Goal: Task Accomplishment & Management: Complete application form

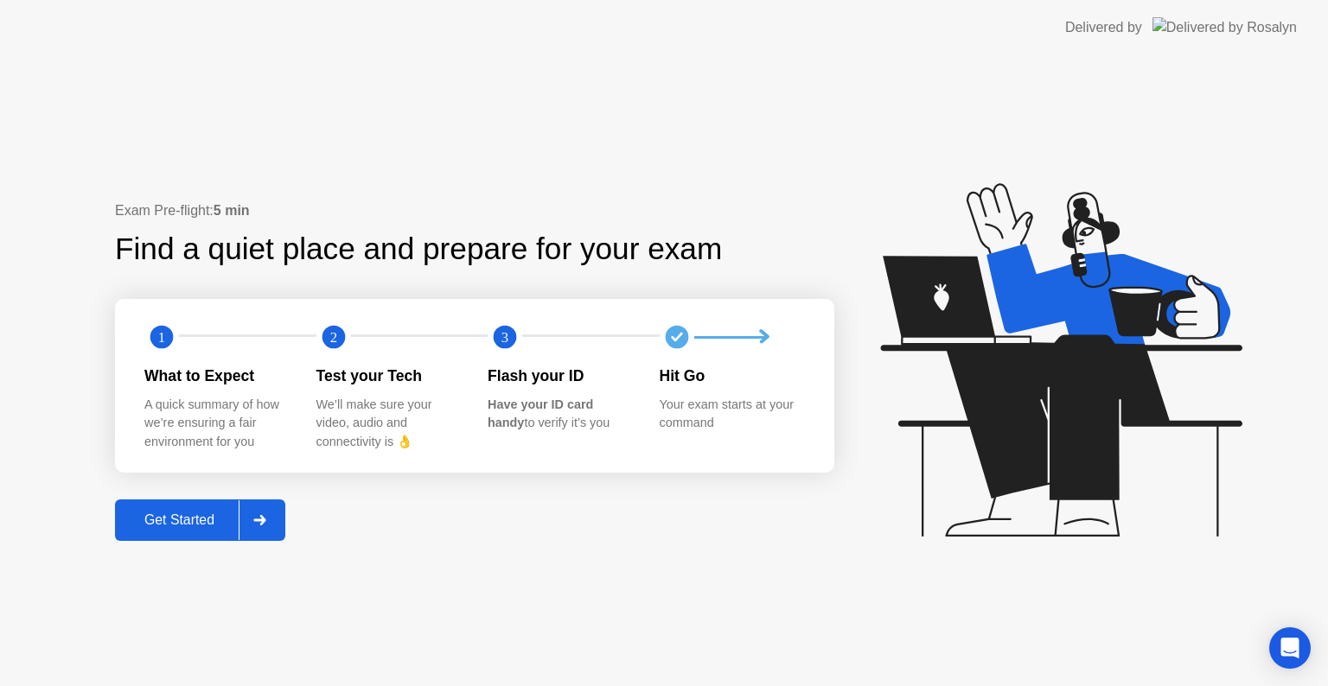
click at [198, 525] on div "Get Started" at bounding box center [179, 521] width 118 height 16
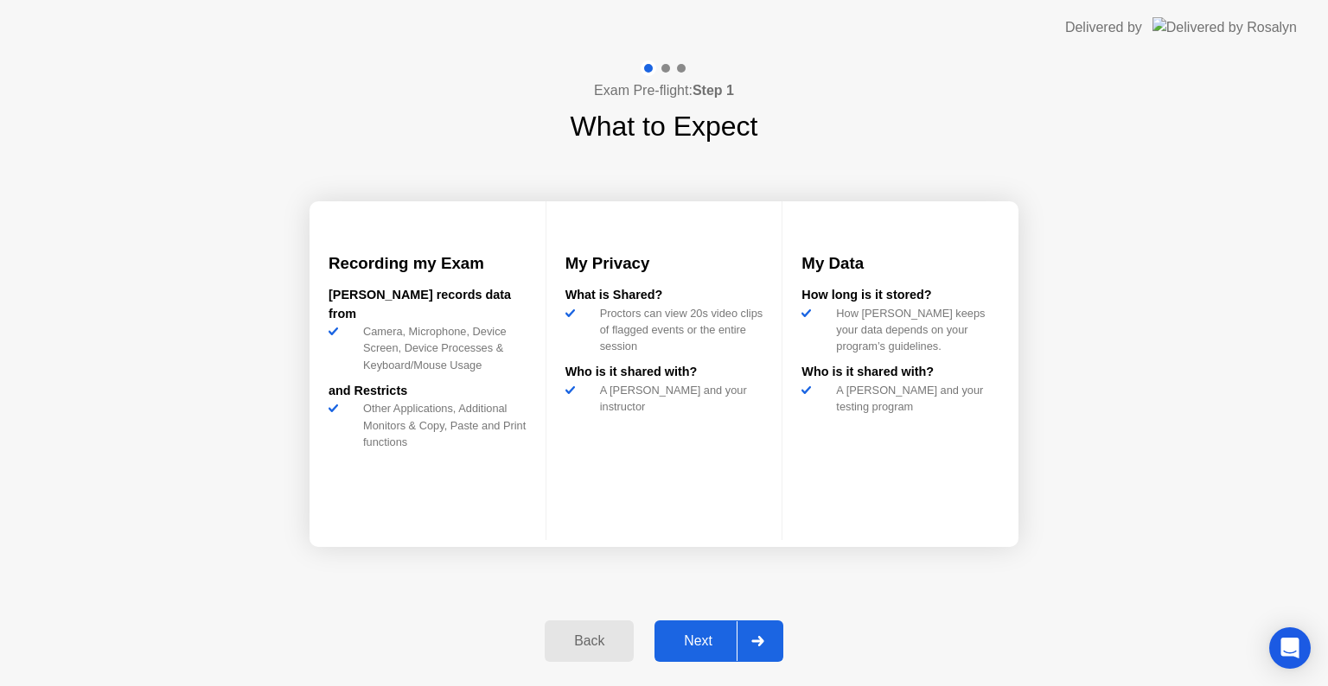
click at [692, 640] on div "Next" at bounding box center [697, 642] width 77 height 16
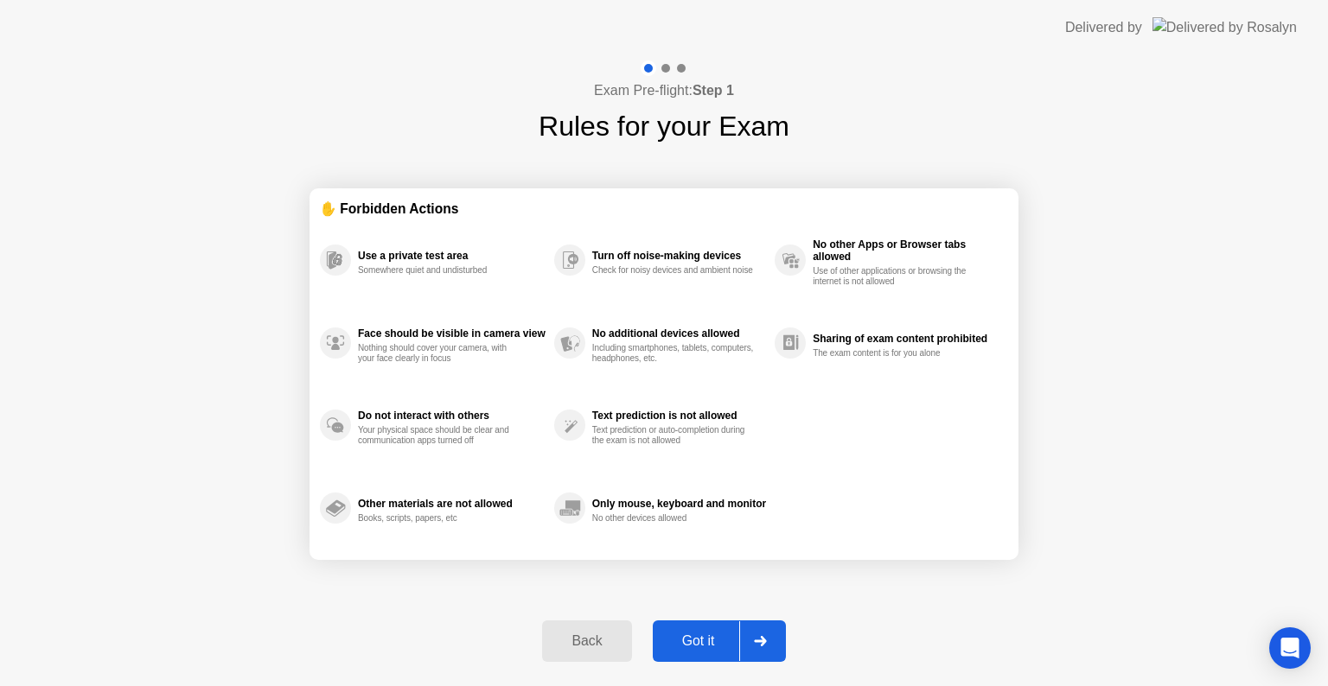
click at [692, 640] on div "Got it" at bounding box center [698, 642] width 81 height 16
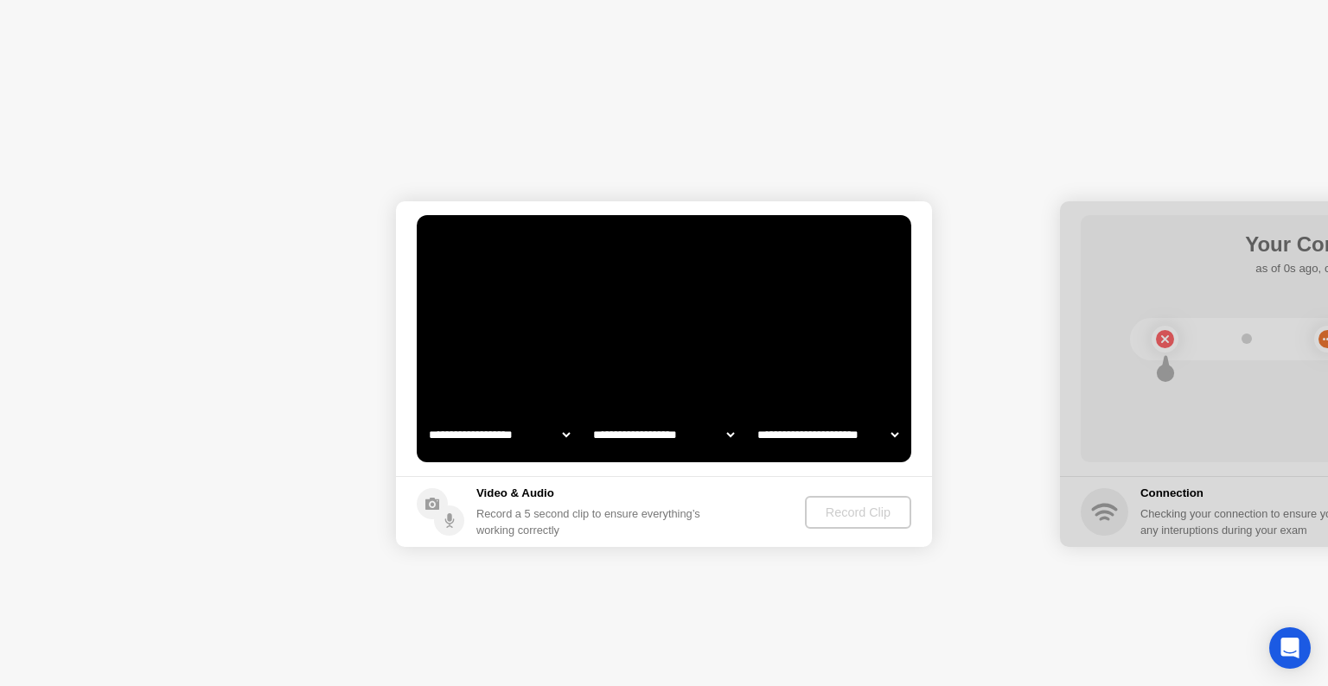
select select "**********"
select select "*******"
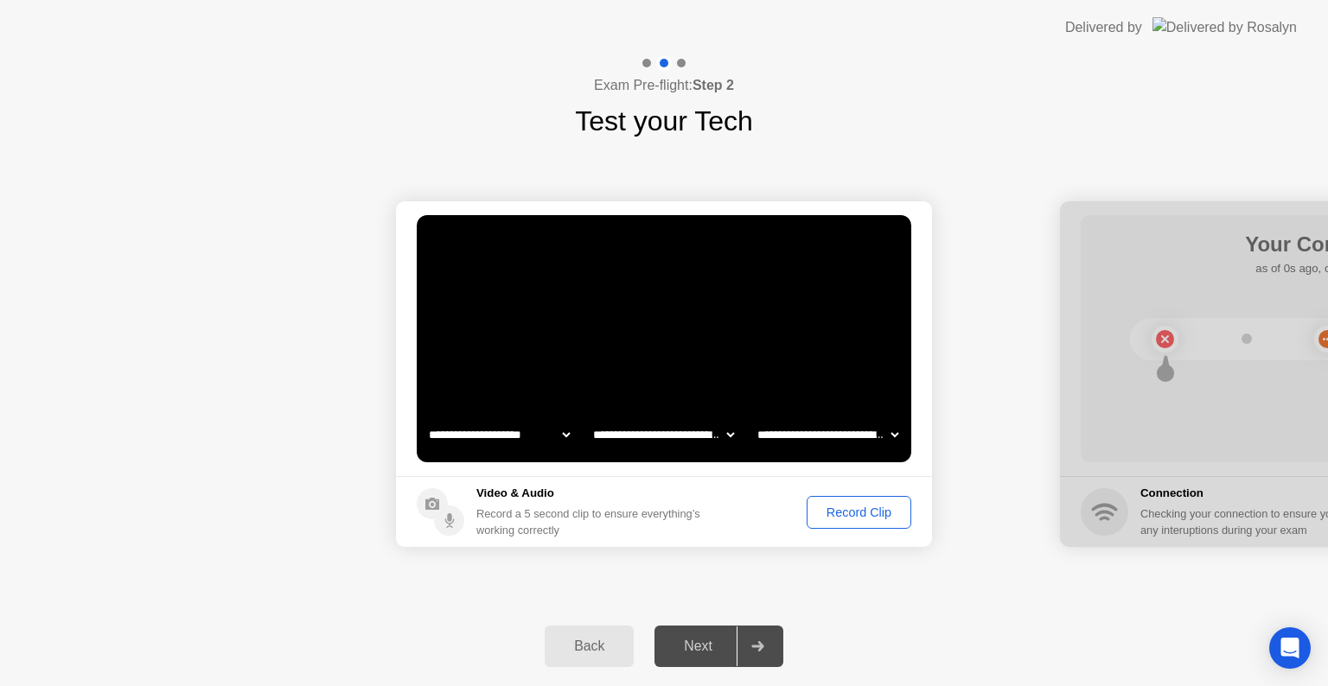
click at [692, 640] on div "Next" at bounding box center [697, 647] width 77 height 16
click at [890, 511] on div "Record Clip" at bounding box center [858, 513] width 92 height 14
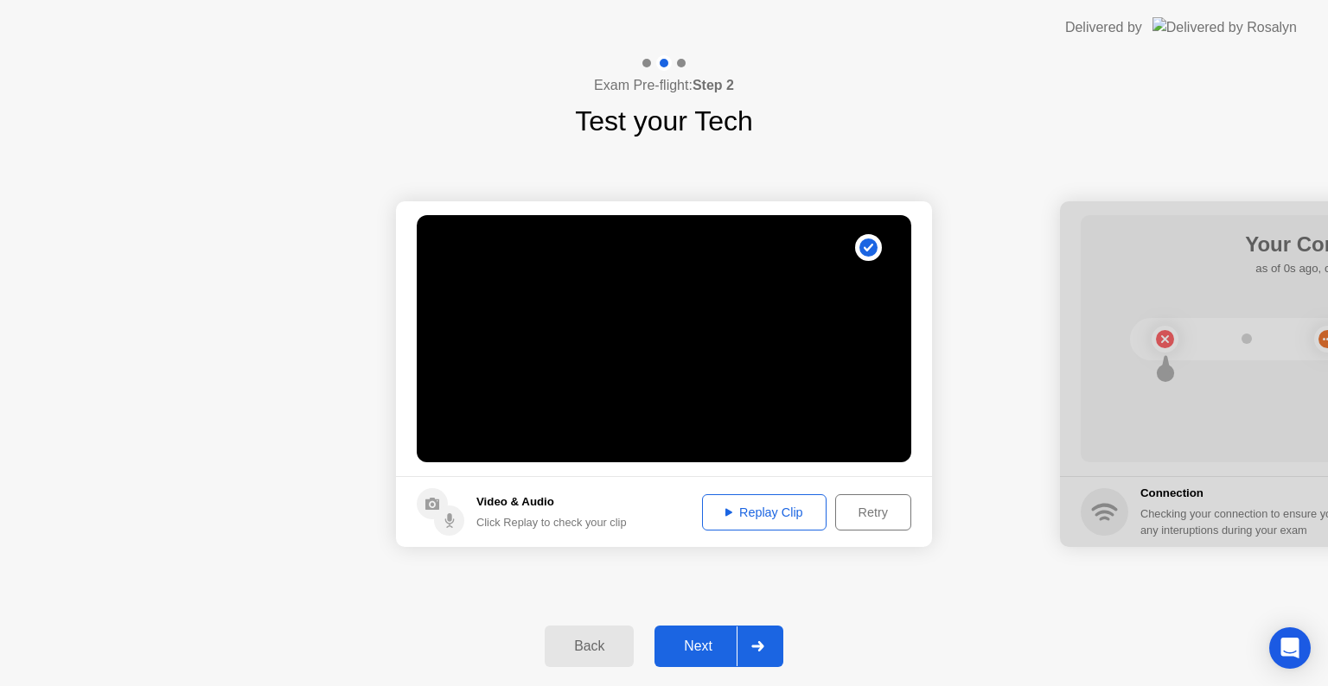
click at [715, 646] on div "Next" at bounding box center [697, 647] width 77 height 16
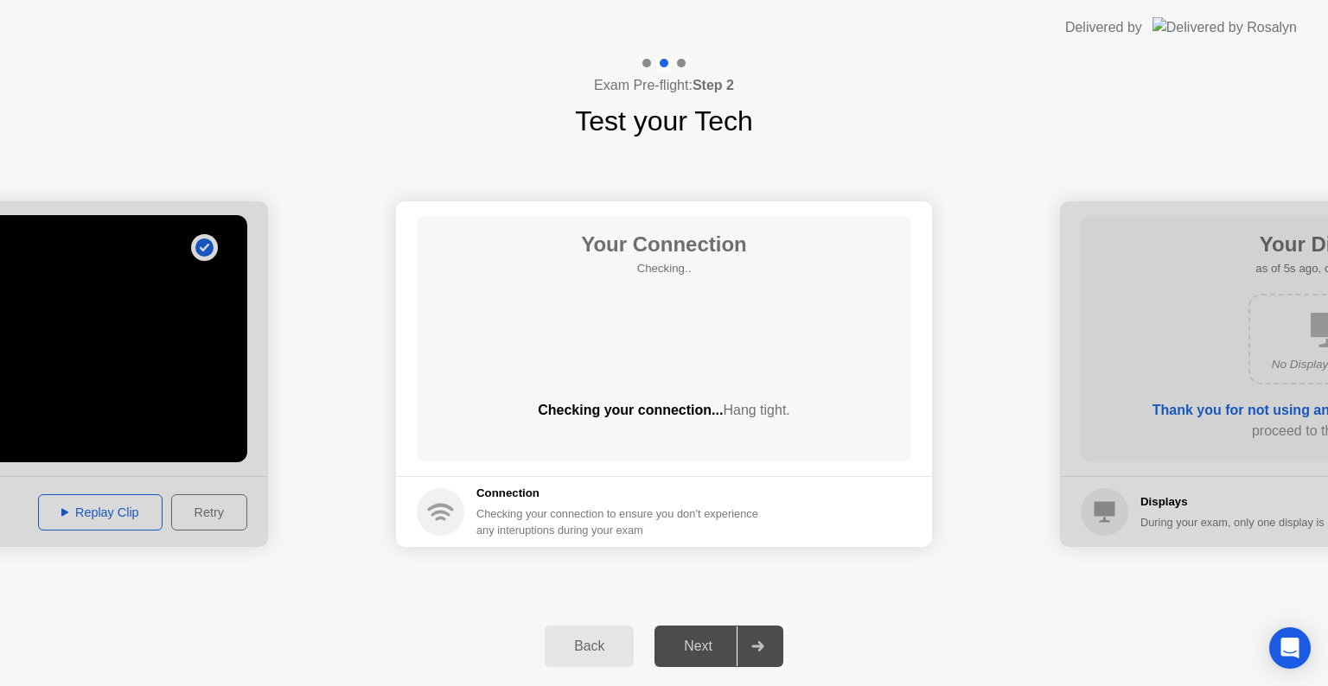
drag, startPoint x: 715, startPoint y: 646, endPoint x: 686, endPoint y: 279, distance: 368.4
click at [686, 279] on div "**********" at bounding box center [664, 370] width 1328 height 631
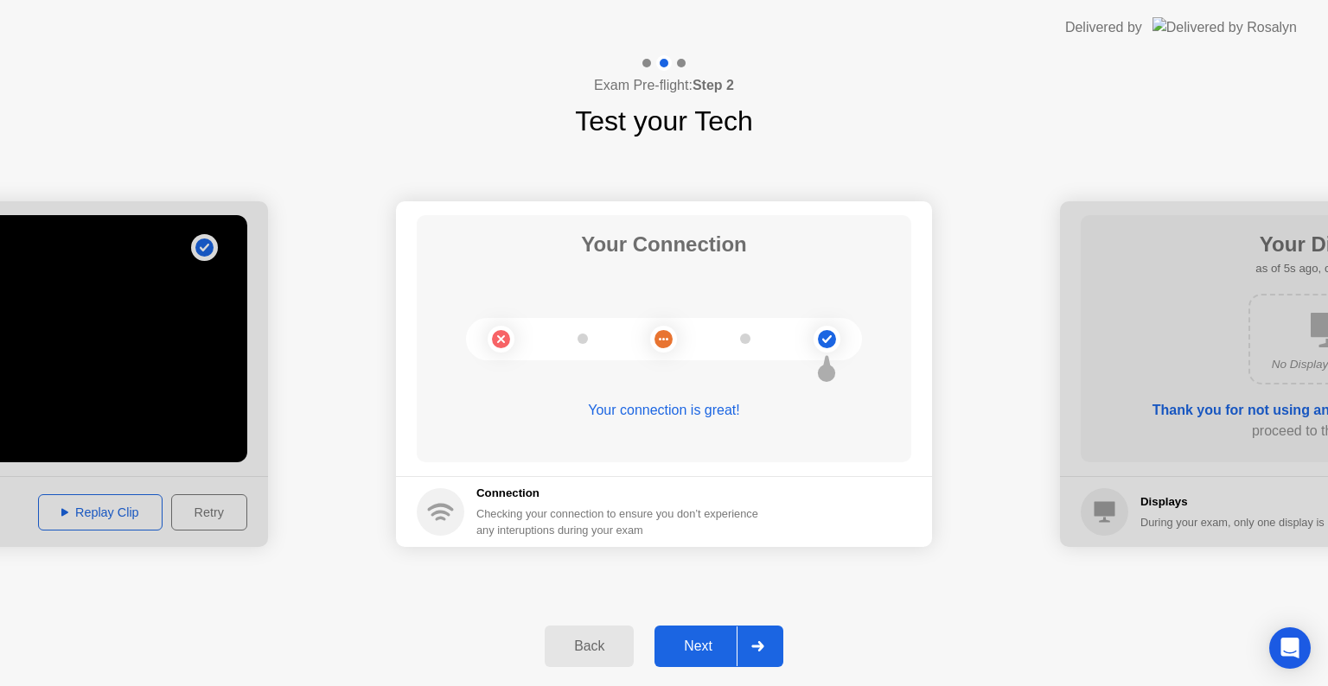
click at [708, 660] on button "Next" at bounding box center [718, 646] width 129 height 41
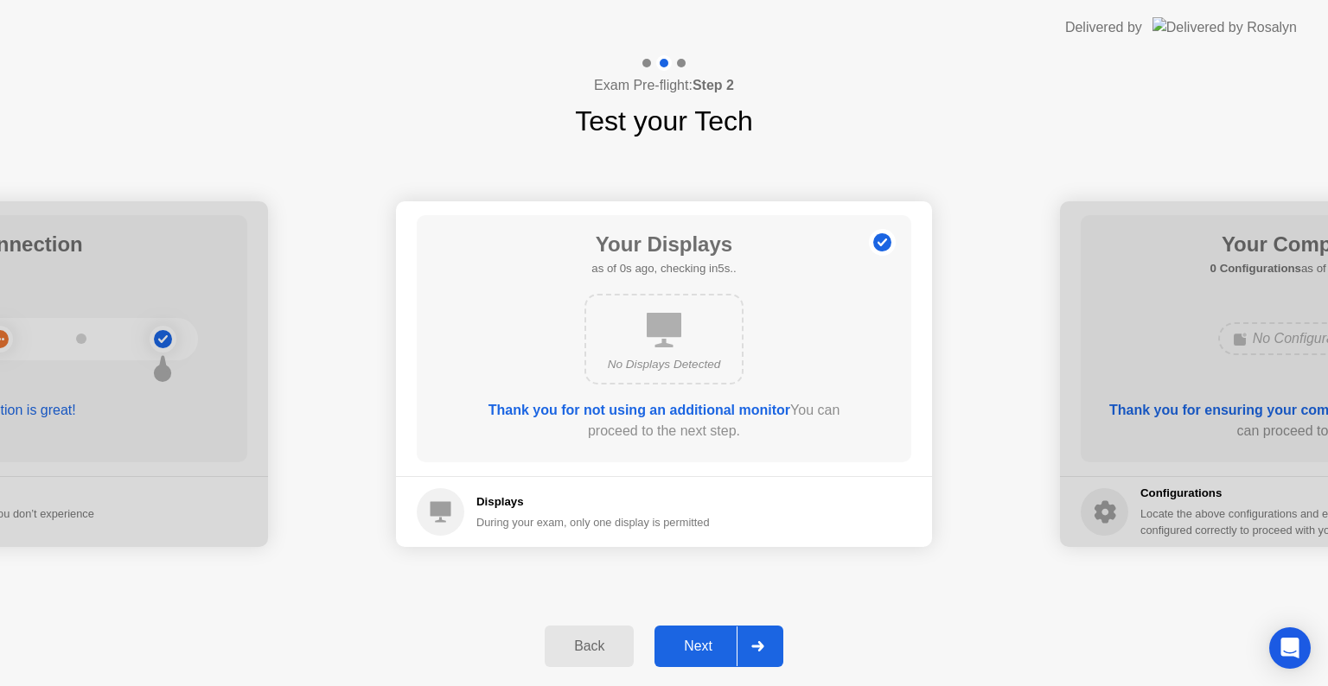
click at [708, 660] on button "Next" at bounding box center [718, 646] width 129 height 41
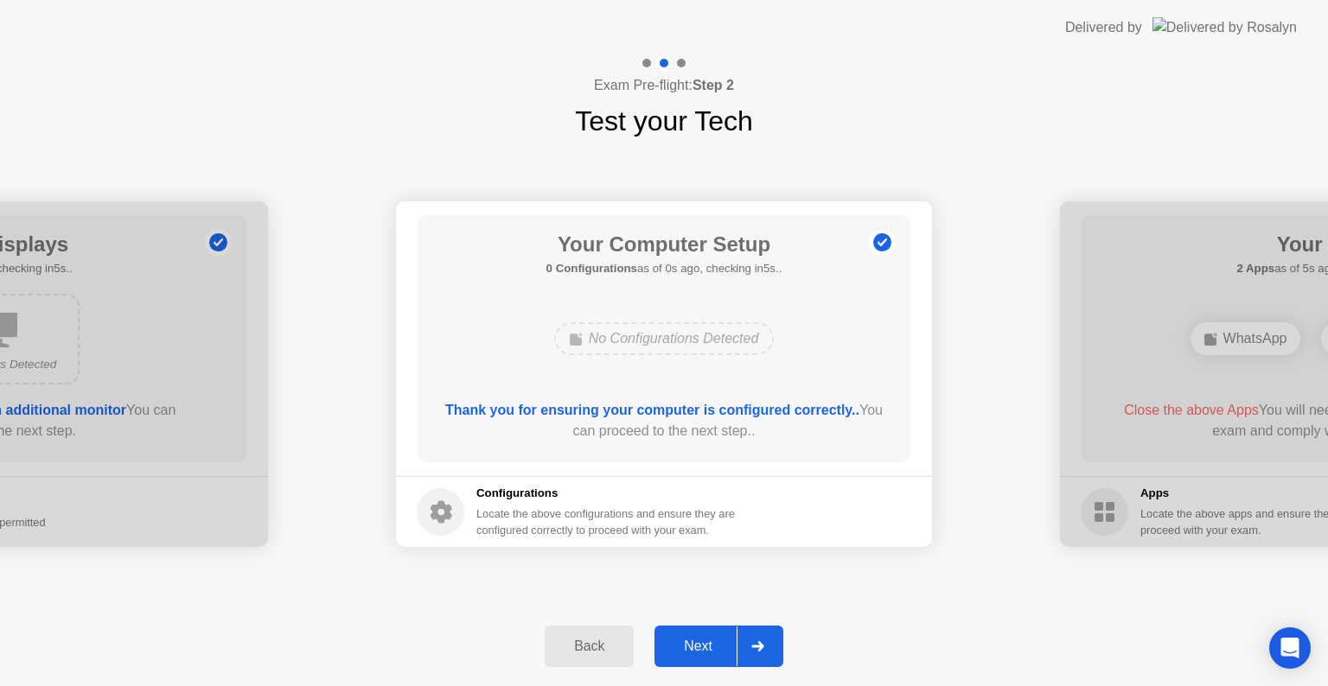
click at [708, 660] on button "Next" at bounding box center [718, 646] width 129 height 41
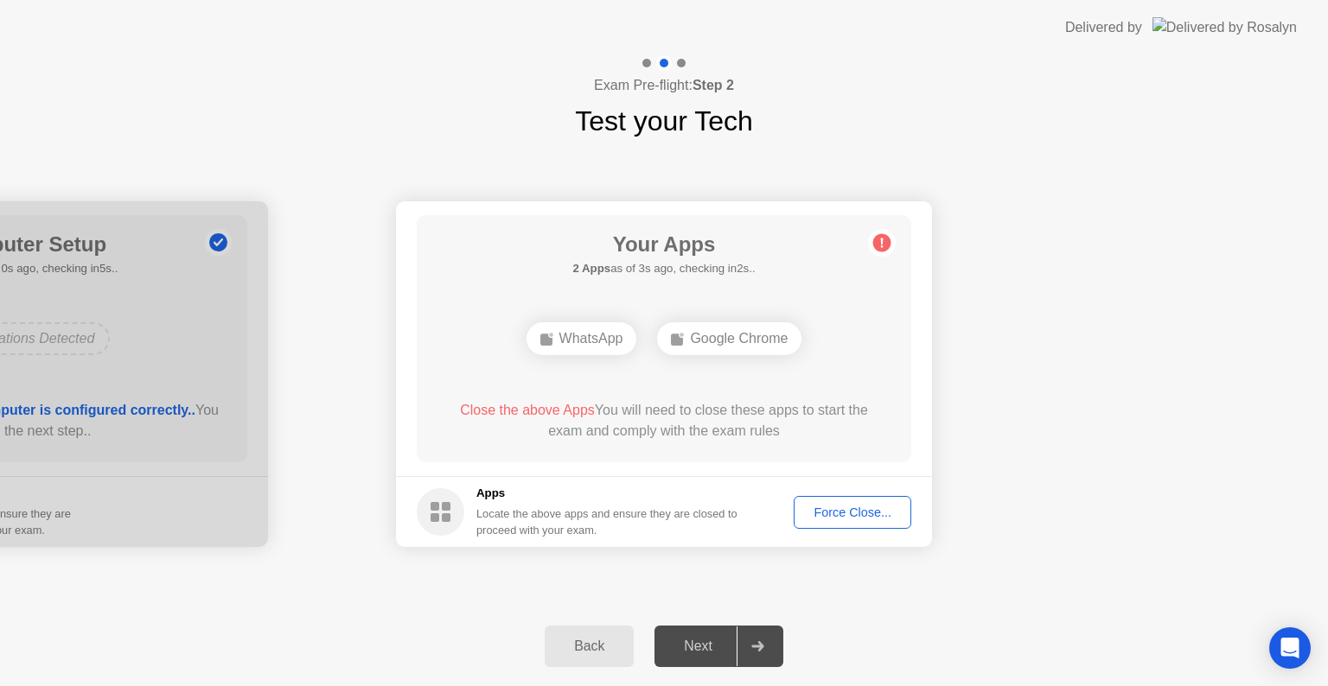
click at [825, 512] on div "Force Close..." at bounding box center [851, 513] width 105 height 14
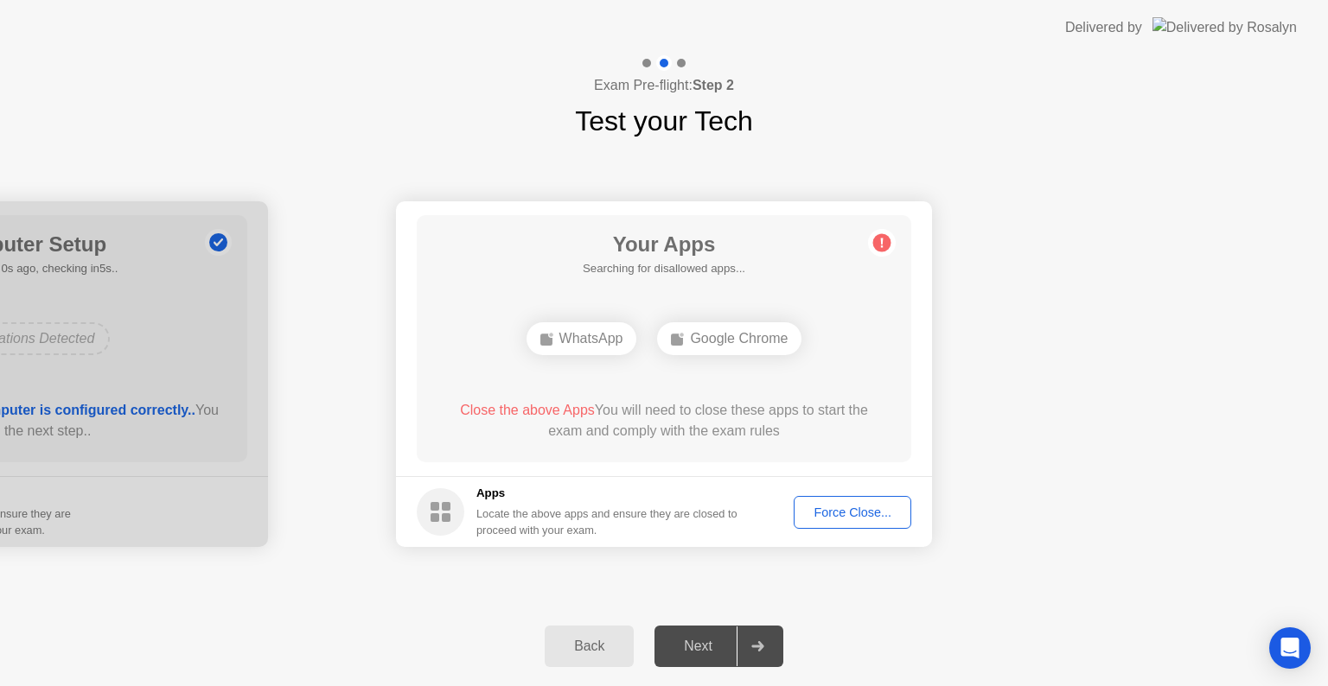
click at [687, 654] on div "Next" at bounding box center [697, 647] width 77 height 16
click at [685, 339] on div "Google Chrome" at bounding box center [664, 338] width 144 height 33
click at [823, 517] on div "Force Close..." at bounding box center [851, 513] width 105 height 14
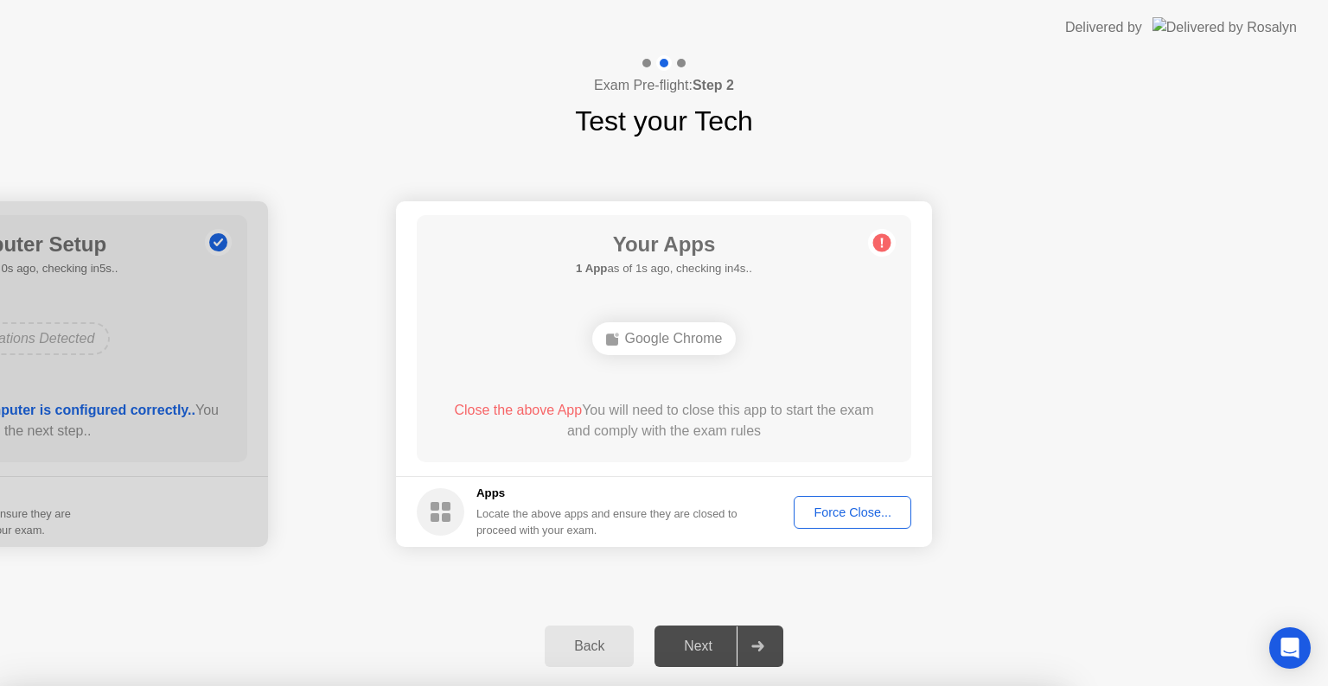
drag, startPoint x: 667, startPoint y: 373, endPoint x: 702, endPoint y: 438, distance: 73.5
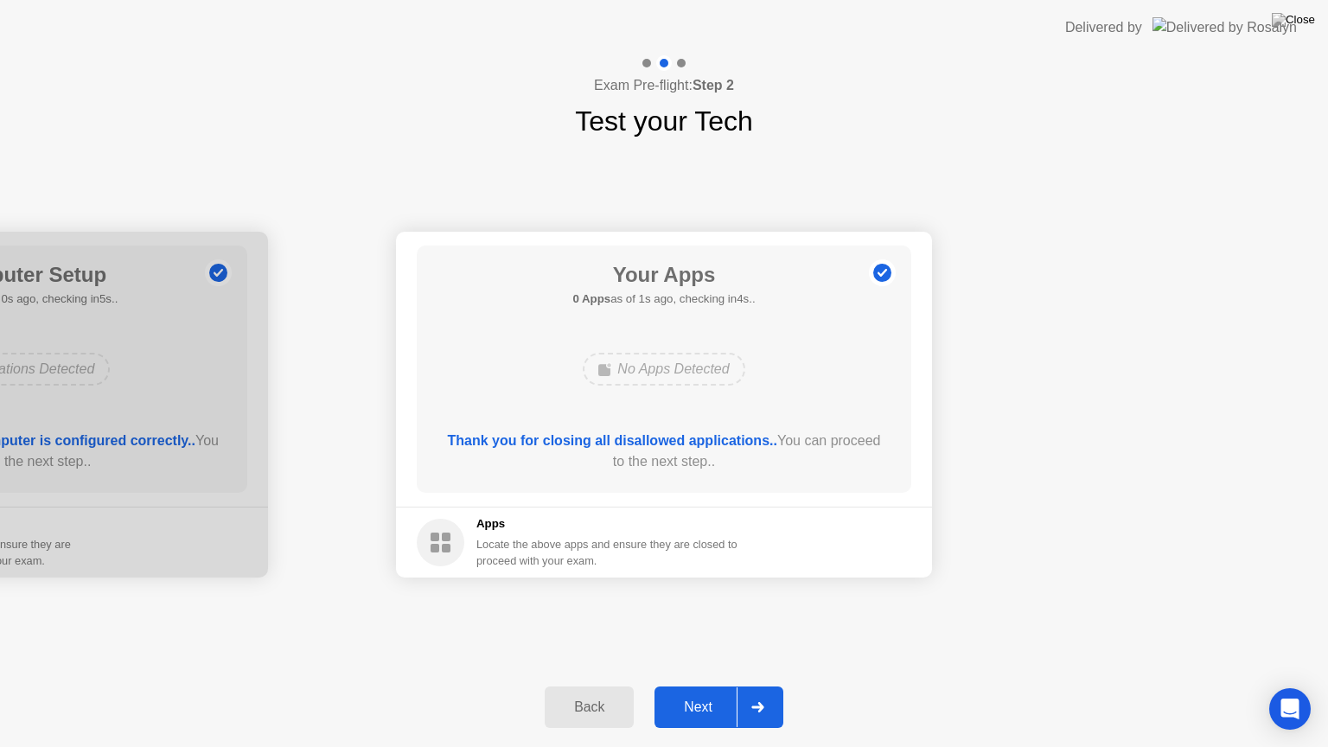
click at [691, 685] on div "Next" at bounding box center [697, 707] width 77 height 16
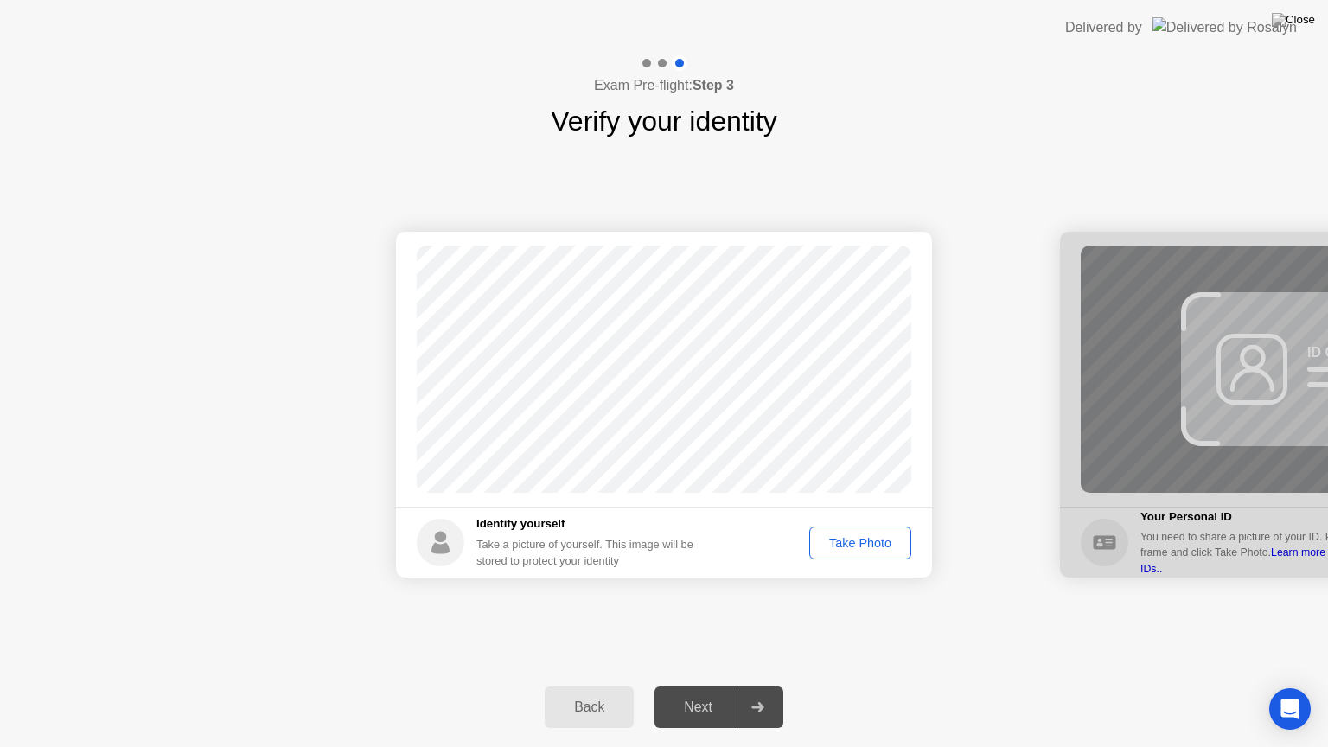
click at [831, 538] on div "Take Photo" at bounding box center [860, 543] width 90 height 14
click at [709, 685] on div "Next" at bounding box center [697, 707] width 77 height 16
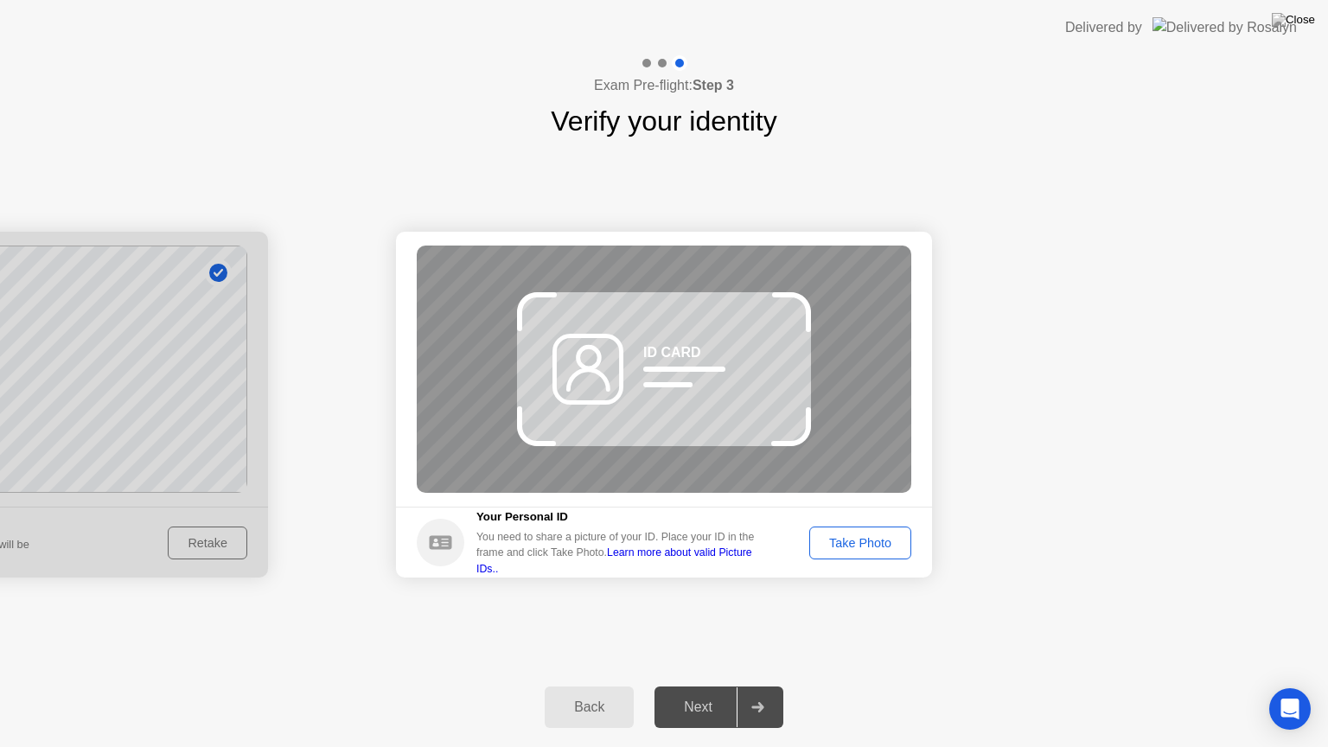
click at [709, 685] on div "Next" at bounding box center [697, 707] width 77 height 16
click at [840, 546] on div "Take Photo" at bounding box center [860, 543] width 90 height 14
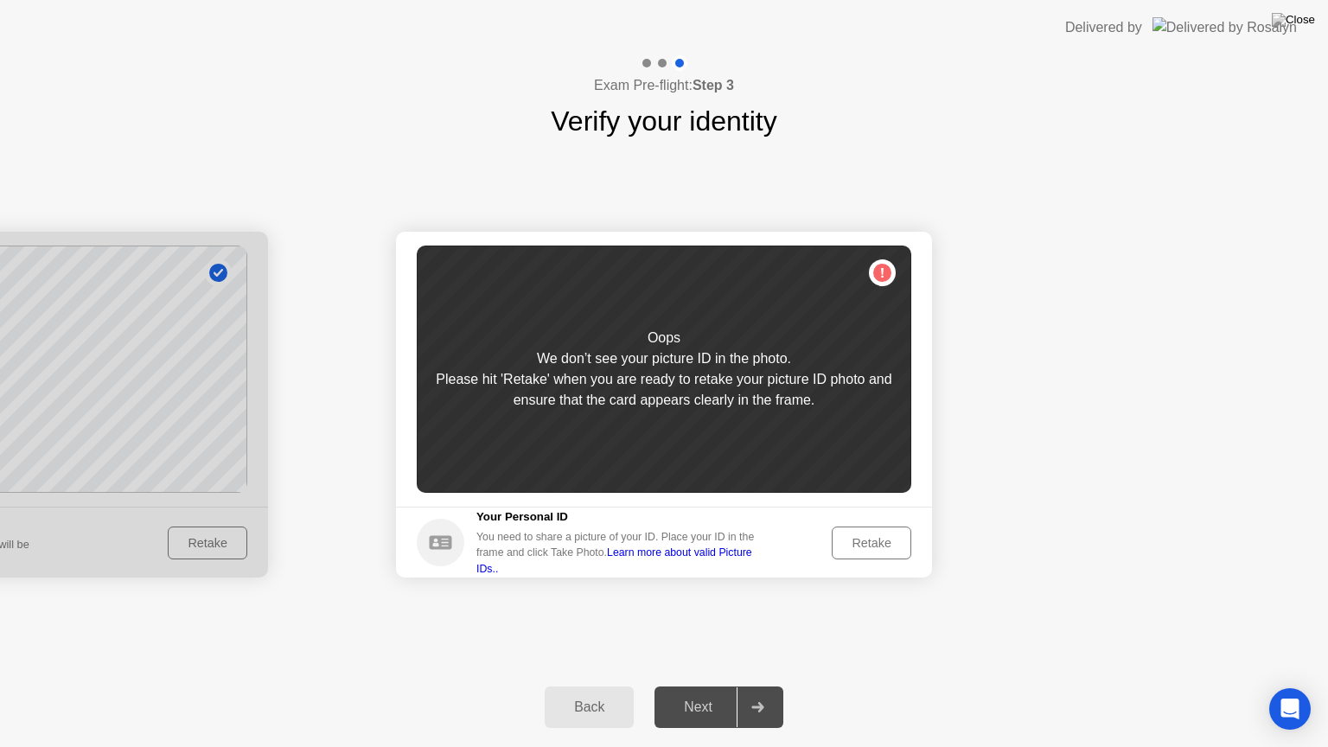
click at [840, 546] on div "Retake" at bounding box center [870, 543] width 67 height 14
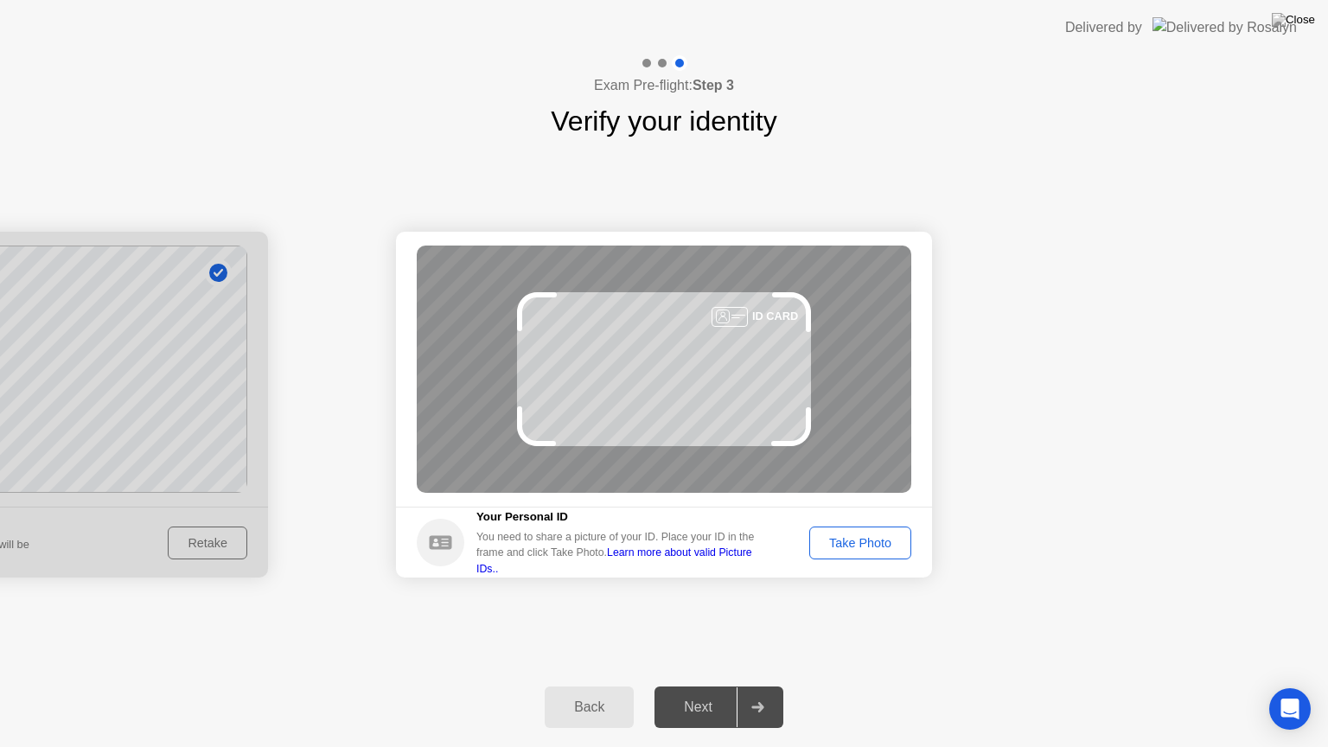
click at [840, 546] on div "Take Photo" at bounding box center [860, 543] width 90 height 14
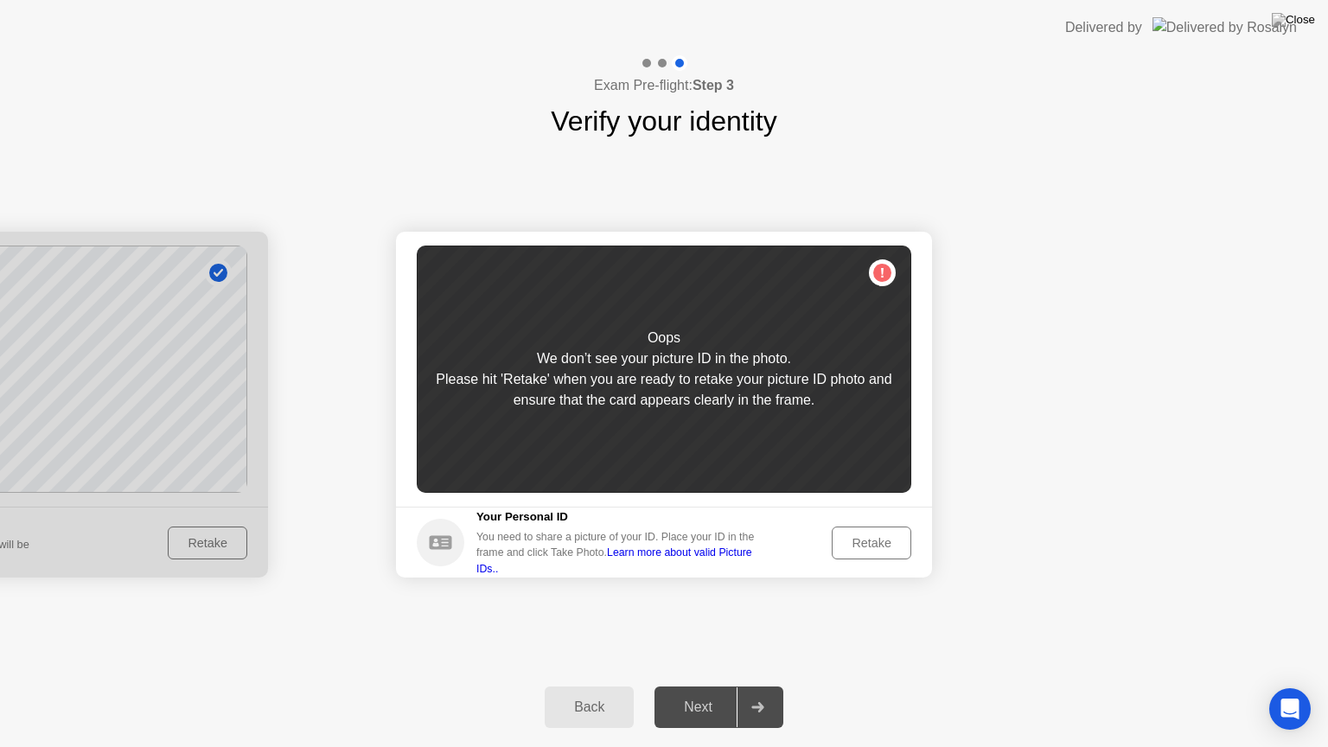
click at [875, 539] on div "Retake" at bounding box center [870, 543] width 67 height 14
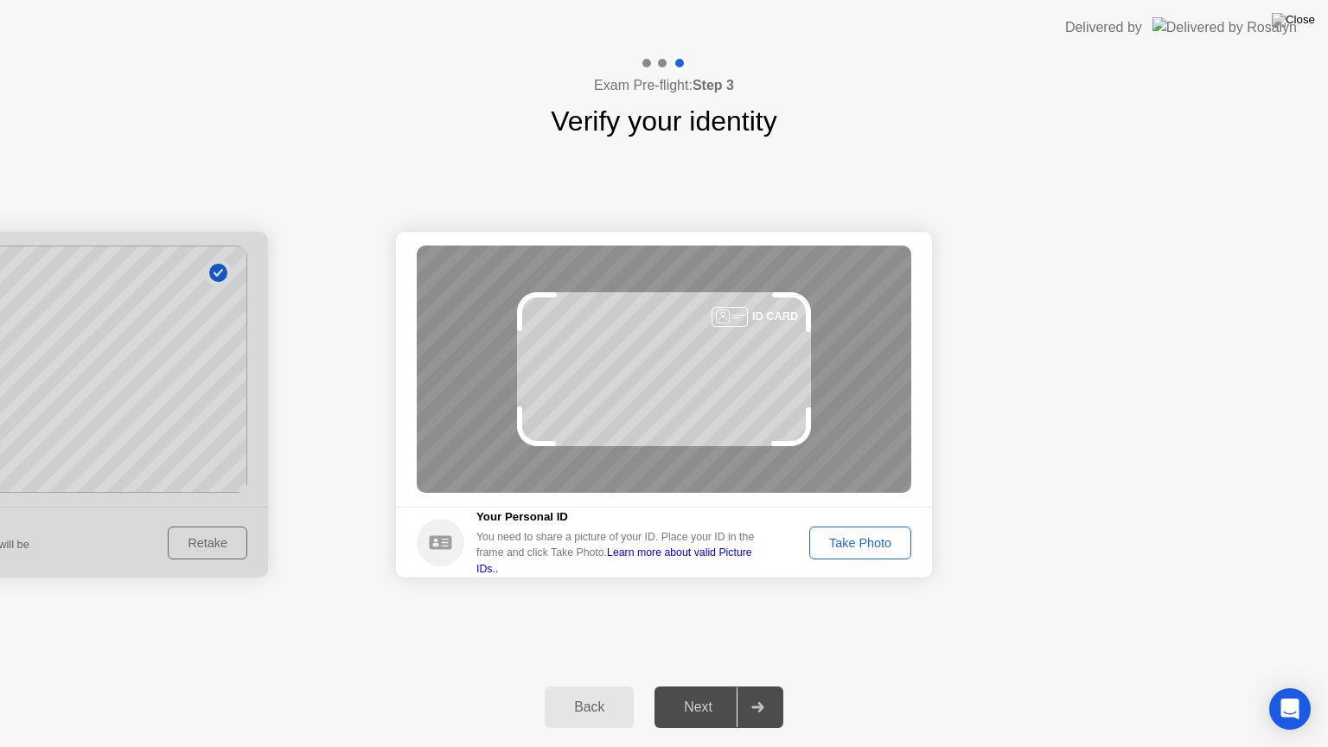
click at [875, 539] on div "Take Photo" at bounding box center [860, 543] width 90 height 14
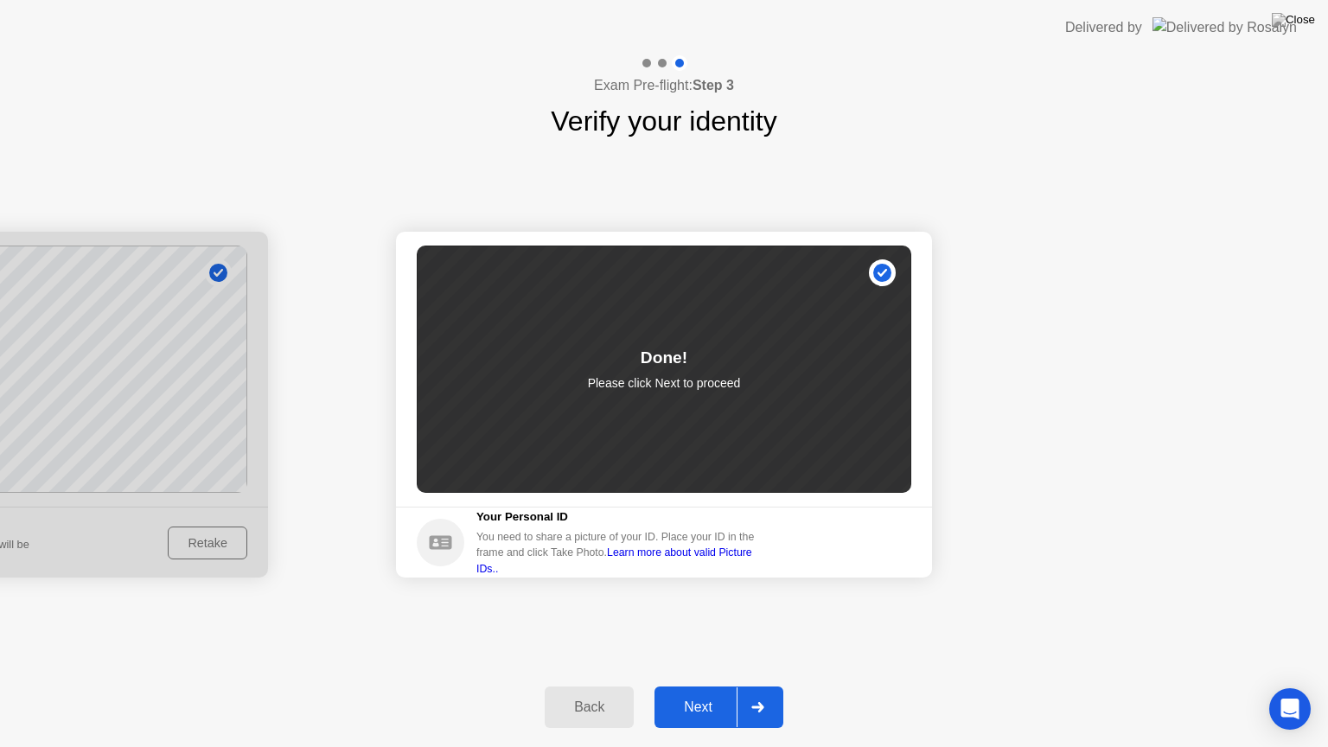
click at [706, 685] on div "Next" at bounding box center [697, 707] width 77 height 16
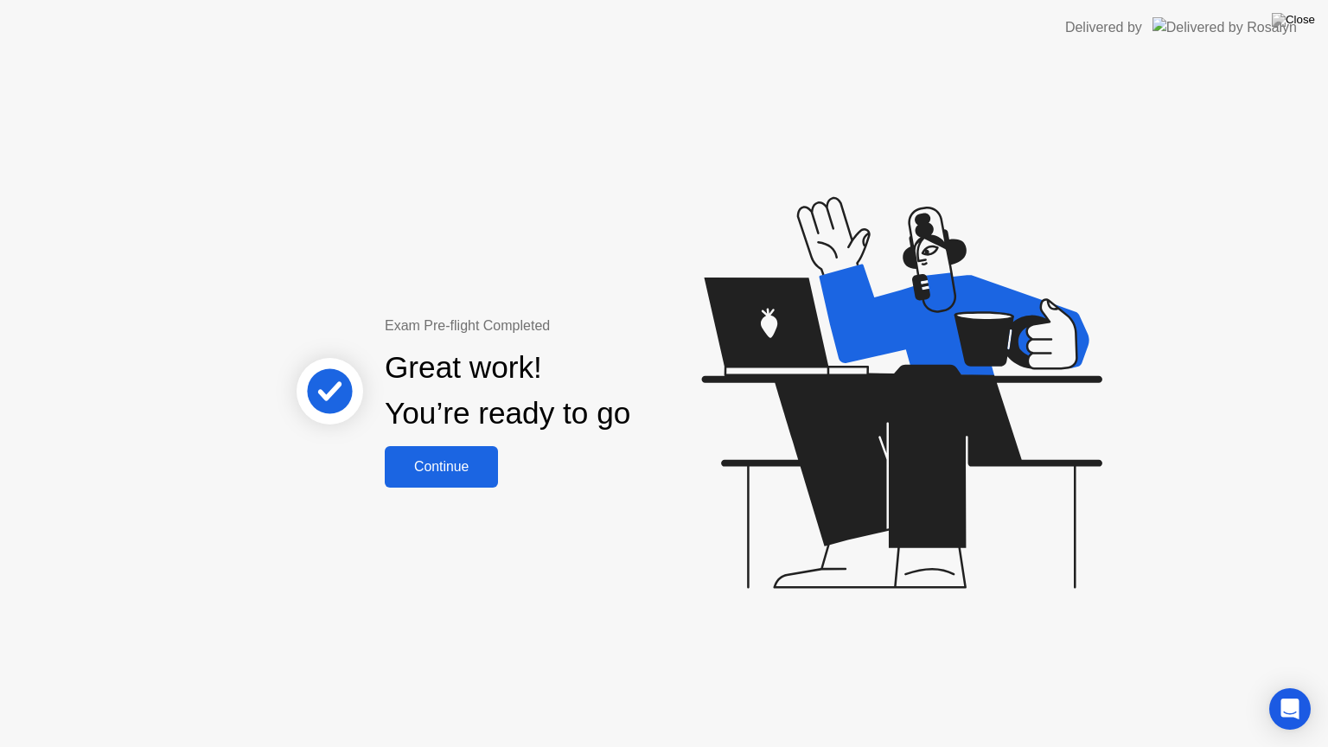
click at [459, 460] on div "Continue" at bounding box center [441, 467] width 103 height 16
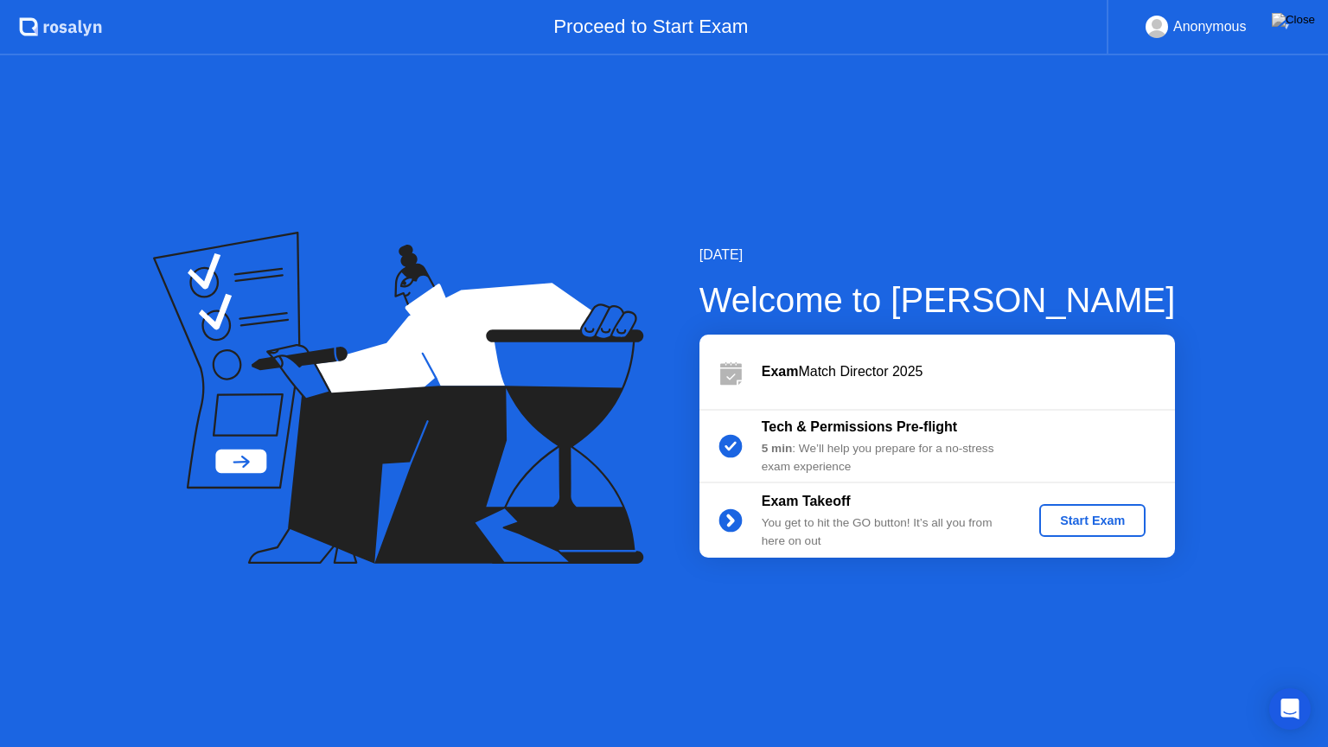
click at [1067, 530] on button "Start Exam" at bounding box center [1092, 520] width 106 height 33
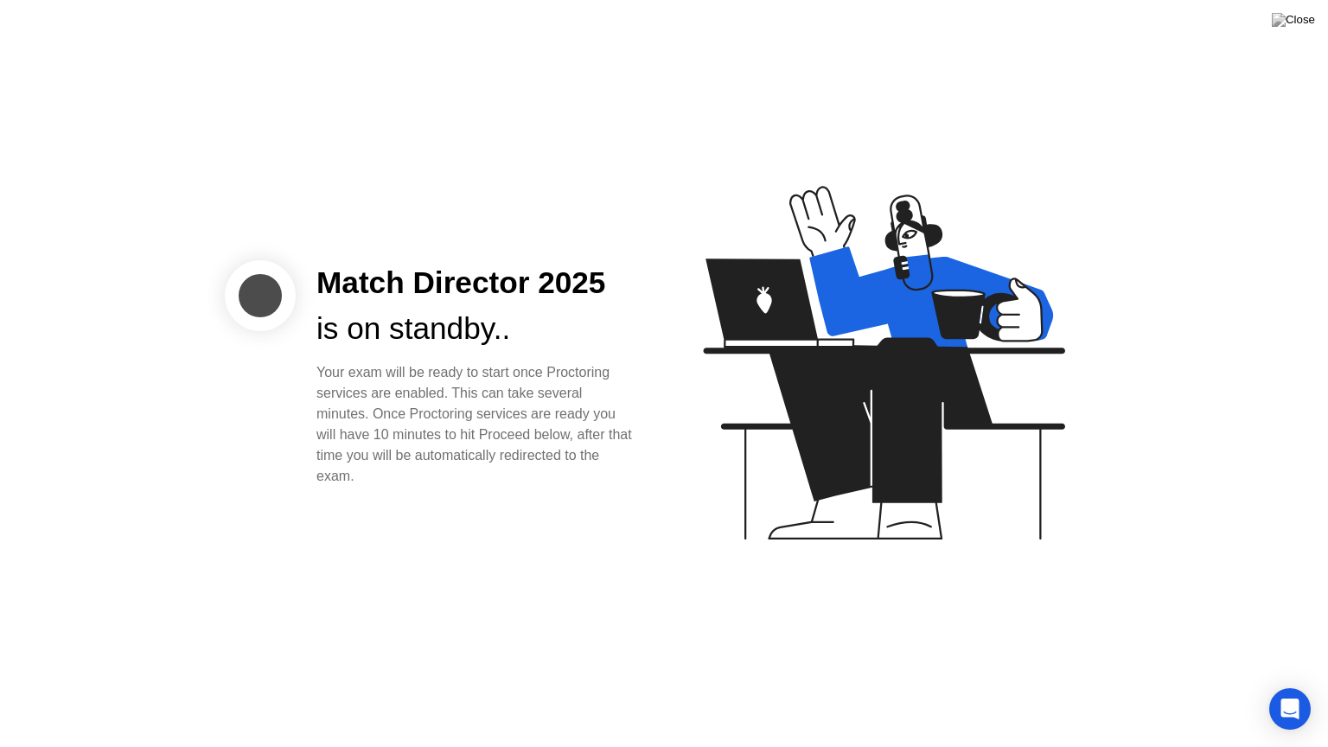
click at [842, 513] on icon at bounding box center [880, 371] width 446 height 443
click at [758, 450] on icon at bounding box center [880, 371] width 446 height 443
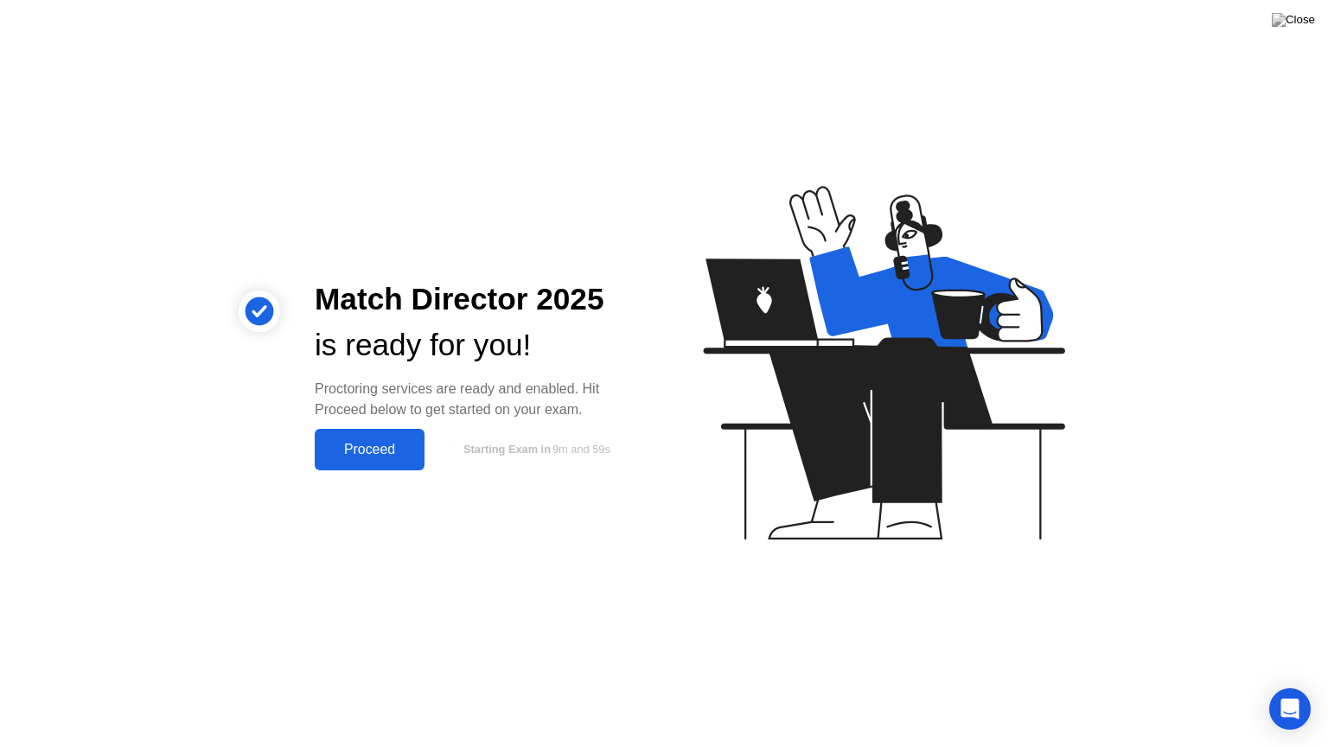
click at [360, 453] on div "Proceed" at bounding box center [369, 450] width 99 height 16
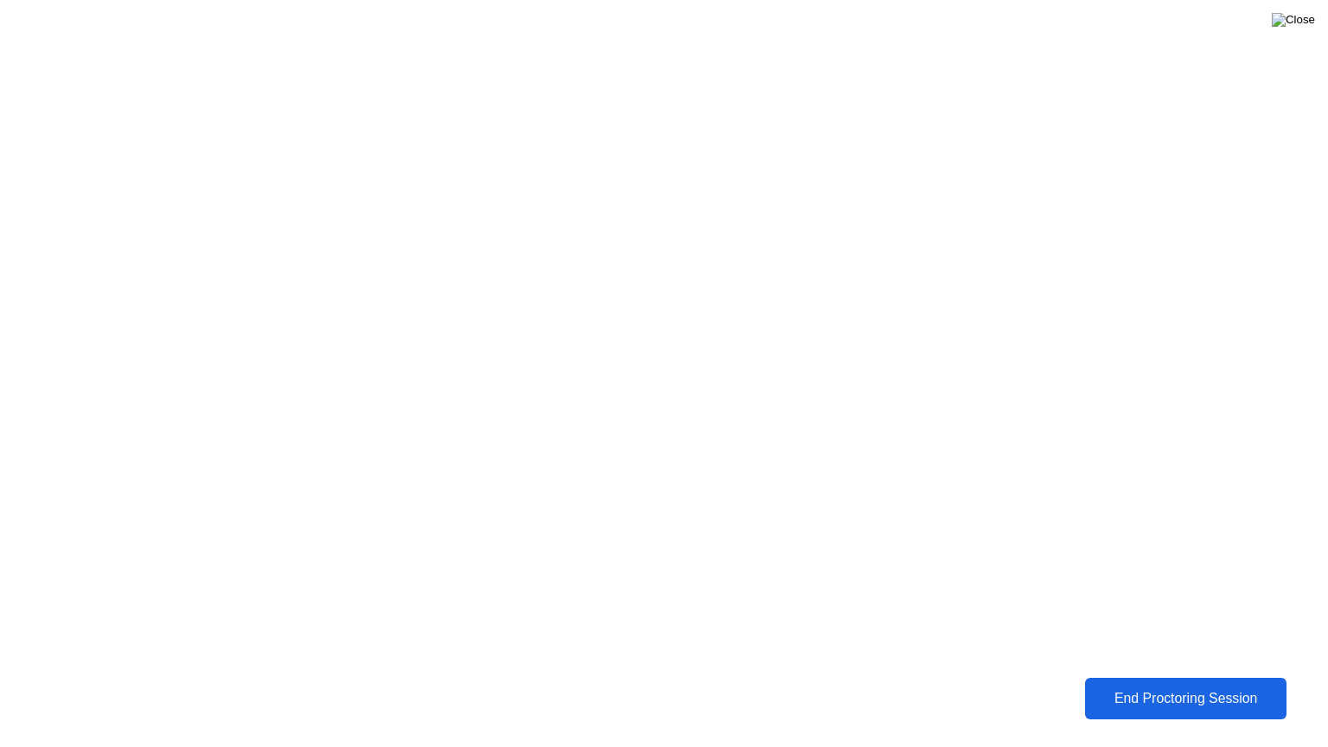
click at [1310, 22] on img at bounding box center [1292, 20] width 43 height 14
